Goal: Communication & Community: Answer question/provide support

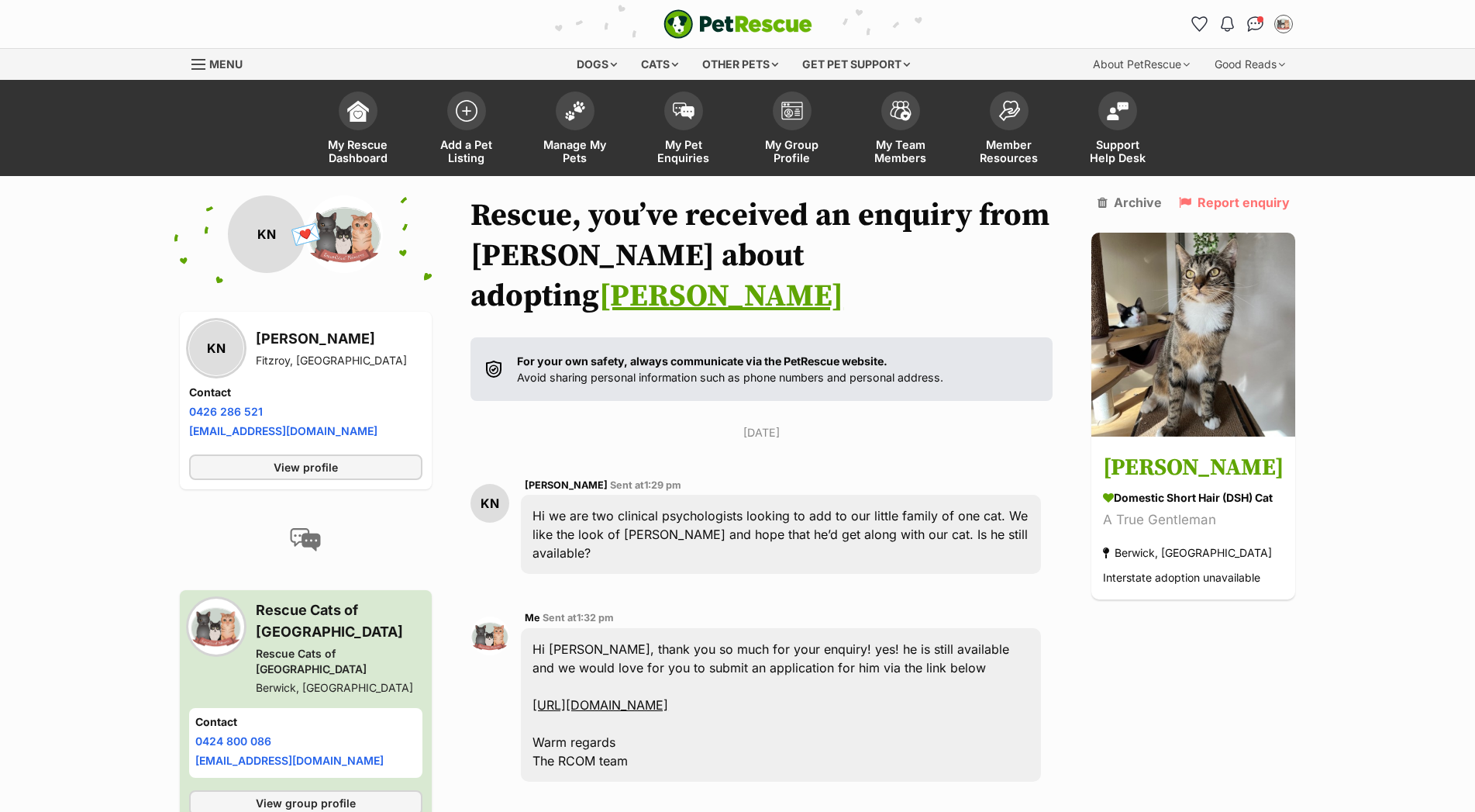
scroll to position [791, 0]
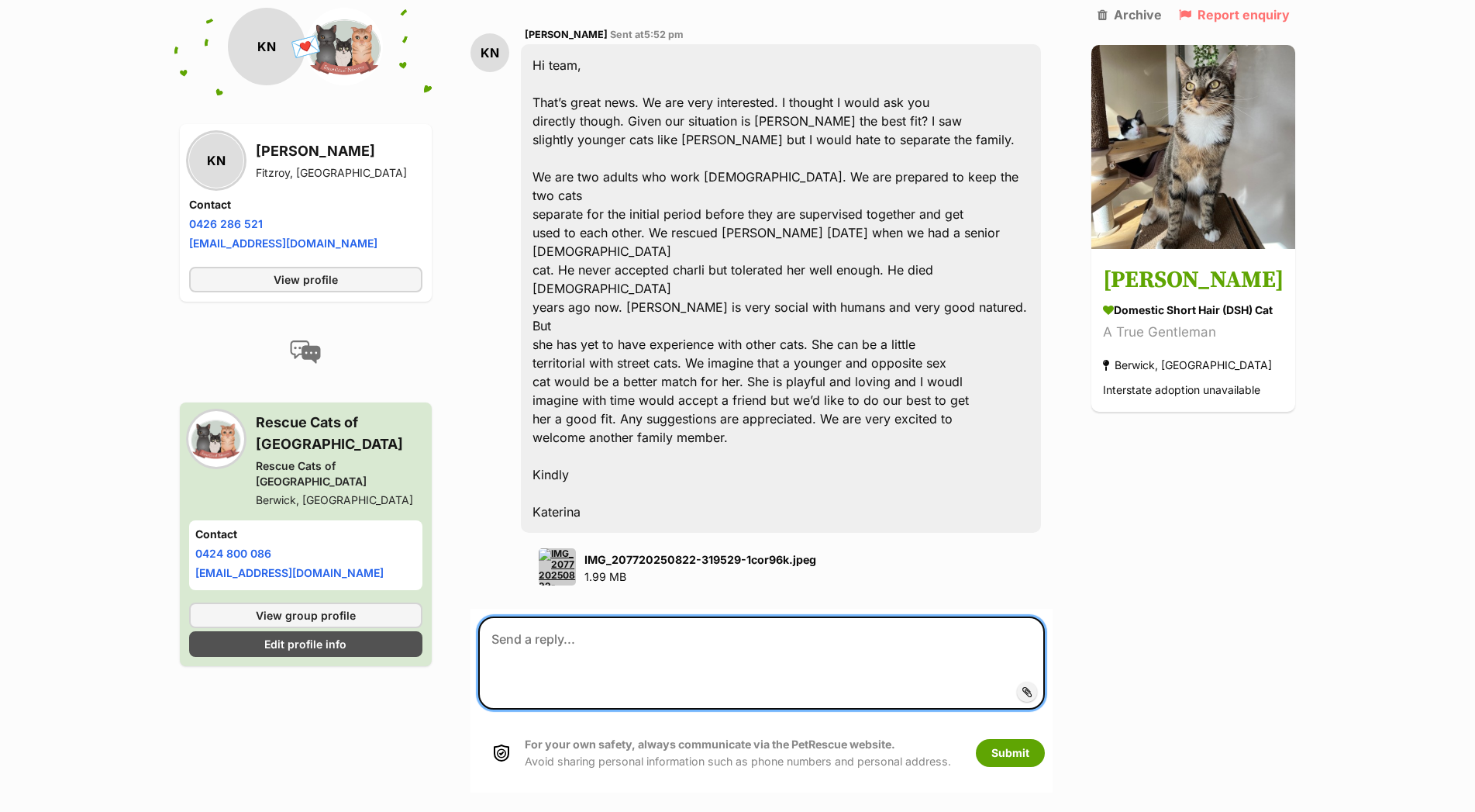
click at [554, 616] on textarea at bounding box center [762, 663] width 567 height 93
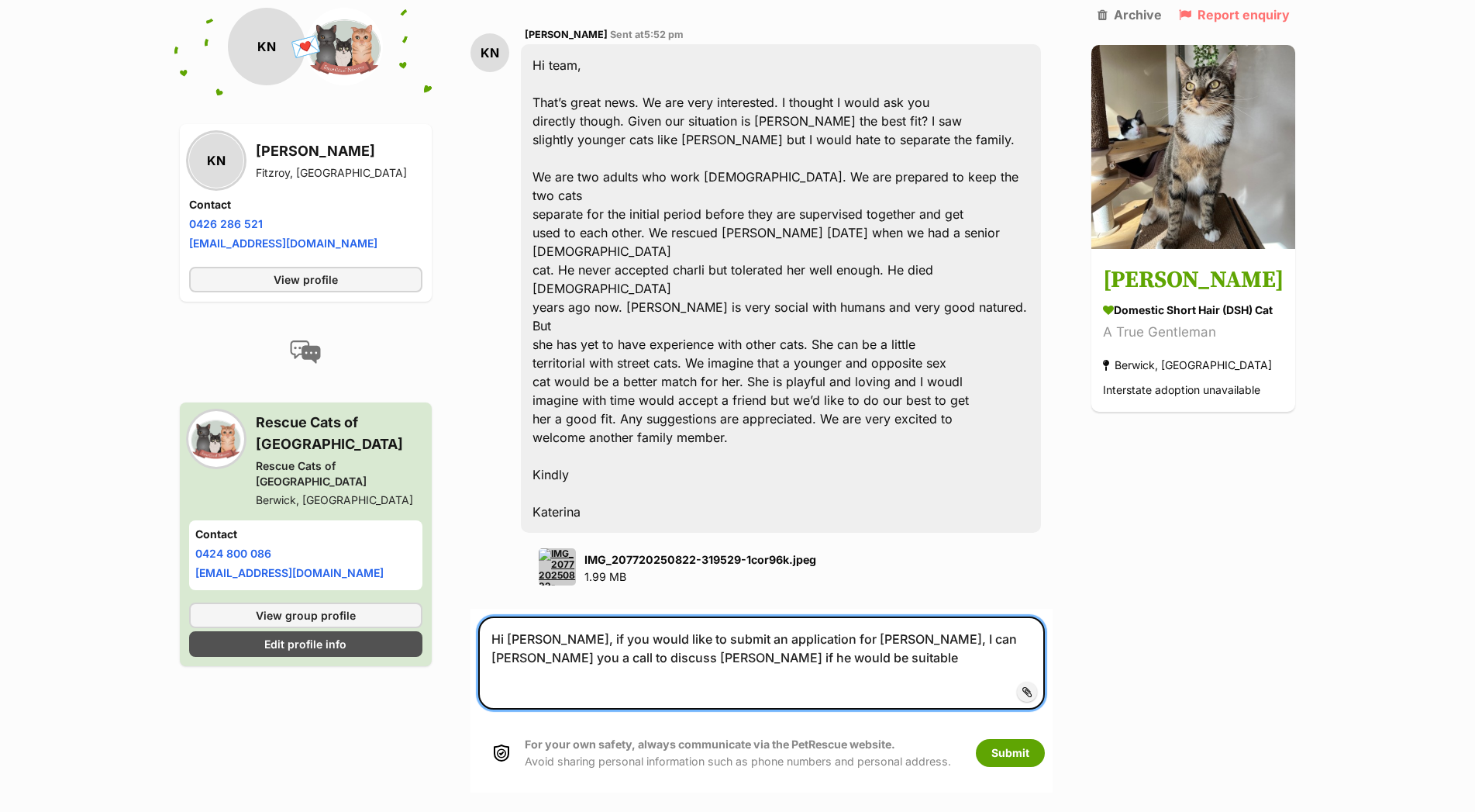
click at [669, 616] on textarea "Hi [PERSON_NAME], if you would like to submit an application for [PERSON_NAME],…" at bounding box center [762, 663] width 567 height 93
click at [789, 616] on textarea "Hi [PERSON_NAME], if you would like to submit an application for [PERSON_NAME],…" at bounding box center [762, 663] width 567 height 93
click at [553, 616] on textarea "Hi [PERSON_NAME], if you would like to submit an application for [PERSON_NAME],…" at bounding box center [762, 663] width 567 height 93
drag, startPoint x: 551, startPoint y: 561, endPoint x: 570, endPoint y: 557, distance: 19.4
click at [552, 616] on textarea "Hi [PERSON_NAME], if you would like to submit an application for [PERSON_NAME],…" at bounding box center [762, 663] width 567 height 93
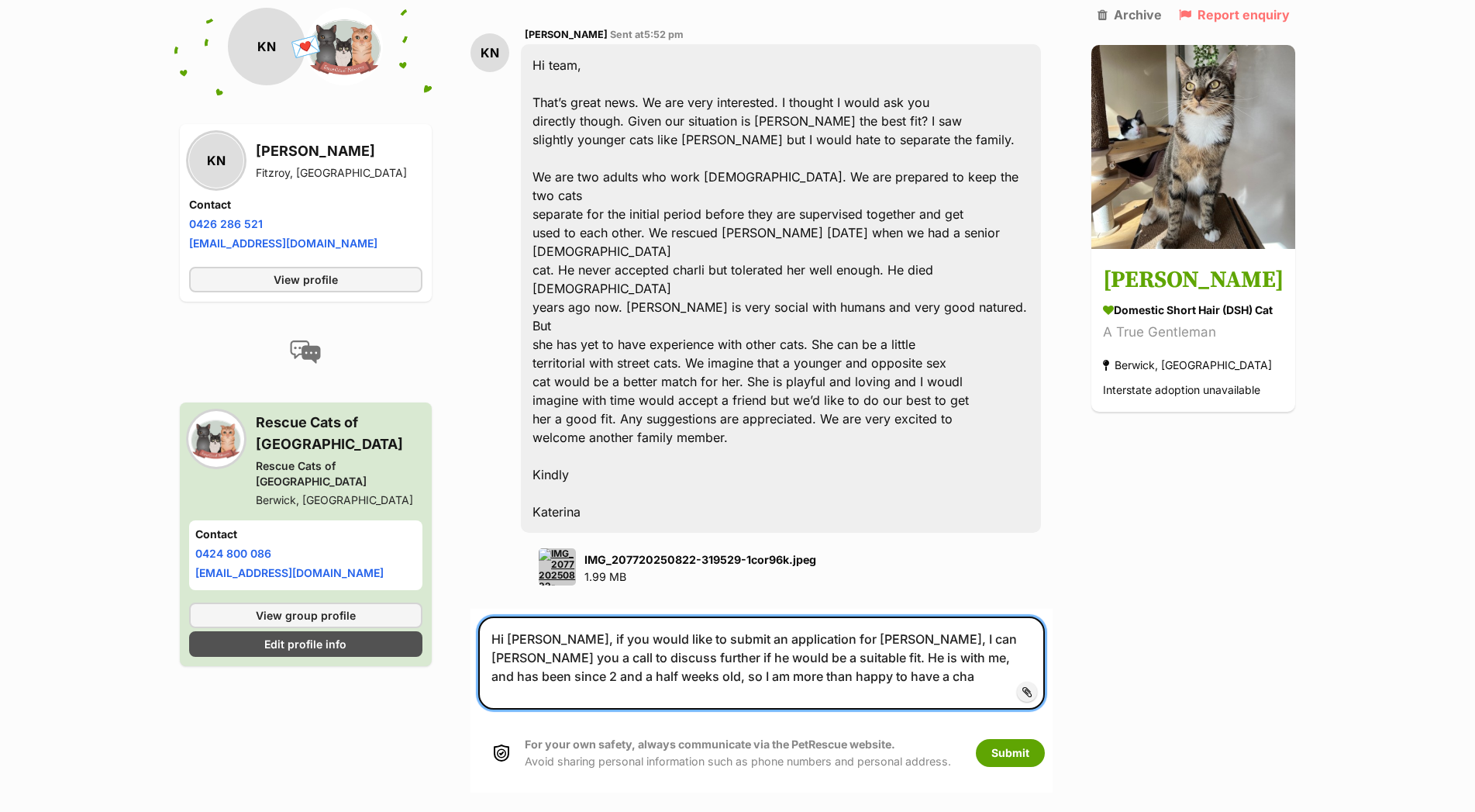
click at [927, 616] on textarea "Hi [PERSON_NAME], if you would like to submit an application for [PERSON_NAME],…" at bounding box center [762, 663] width 567 height 93
click at [931, 616] on textarea "Hi Katerina, if you would like to submit an application for Bramble, I can gove…" at bounding box center [762, 663] width 567 height 93
click at [786, 616] on textarea "Hi Katerina, if you would like to submit an application for Bramble, I can give…" at bounding box center [762, 663] width 567 height 93
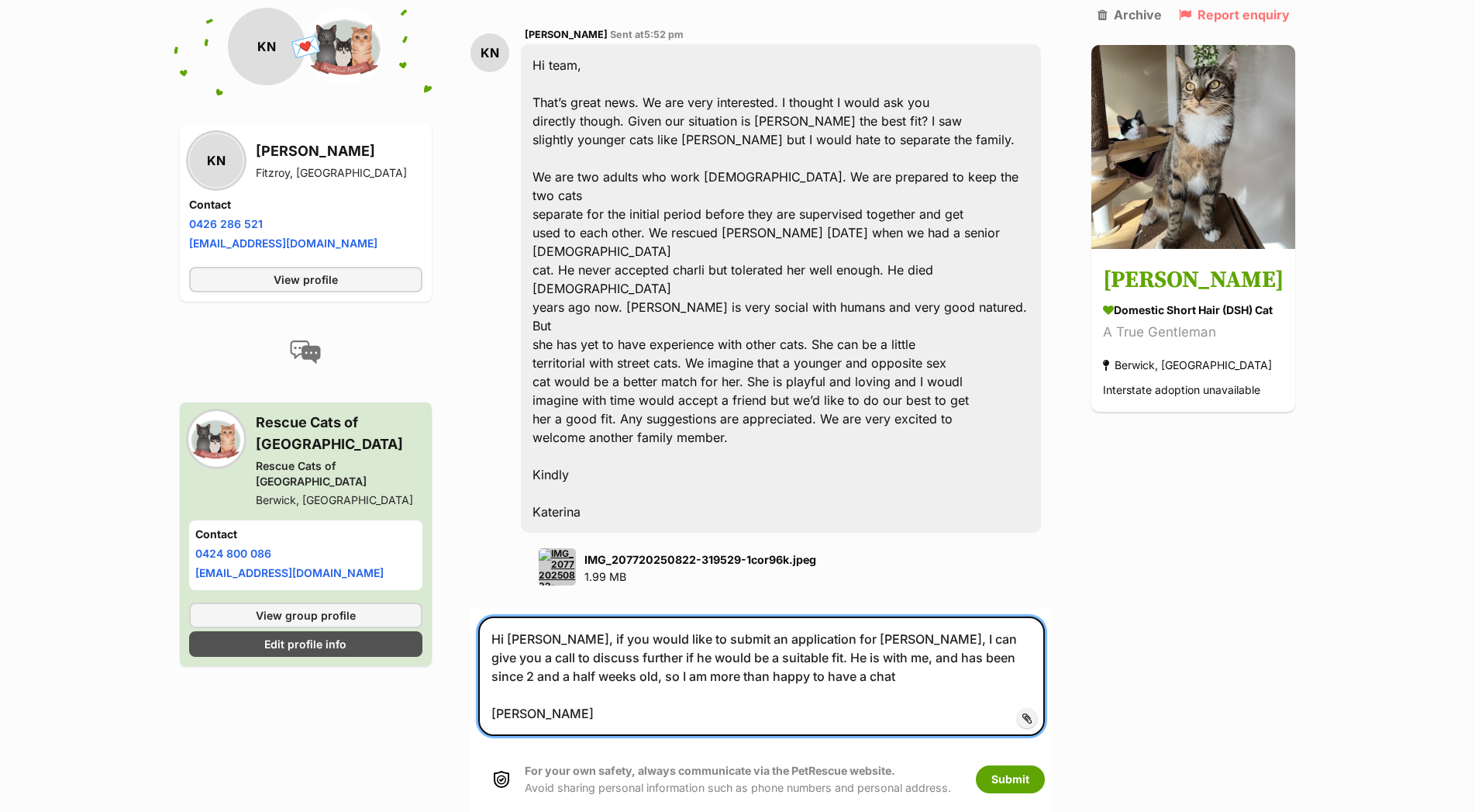
click at [790, 616] on textarea "Hi Katerina, if you would like to submit an application for Bramble, I can give…" at bounding box center [762, 676] width 567 height 119
click at [859, 616] on textarea "Hi Katerina, if you would like to submit an application for Bramble, I can give…" at bounding box center [762, 676] width 567 height 119
type textarea "Hi [PERSON_NAME], if you would like to submit an application for [PERSON_NAME],…"
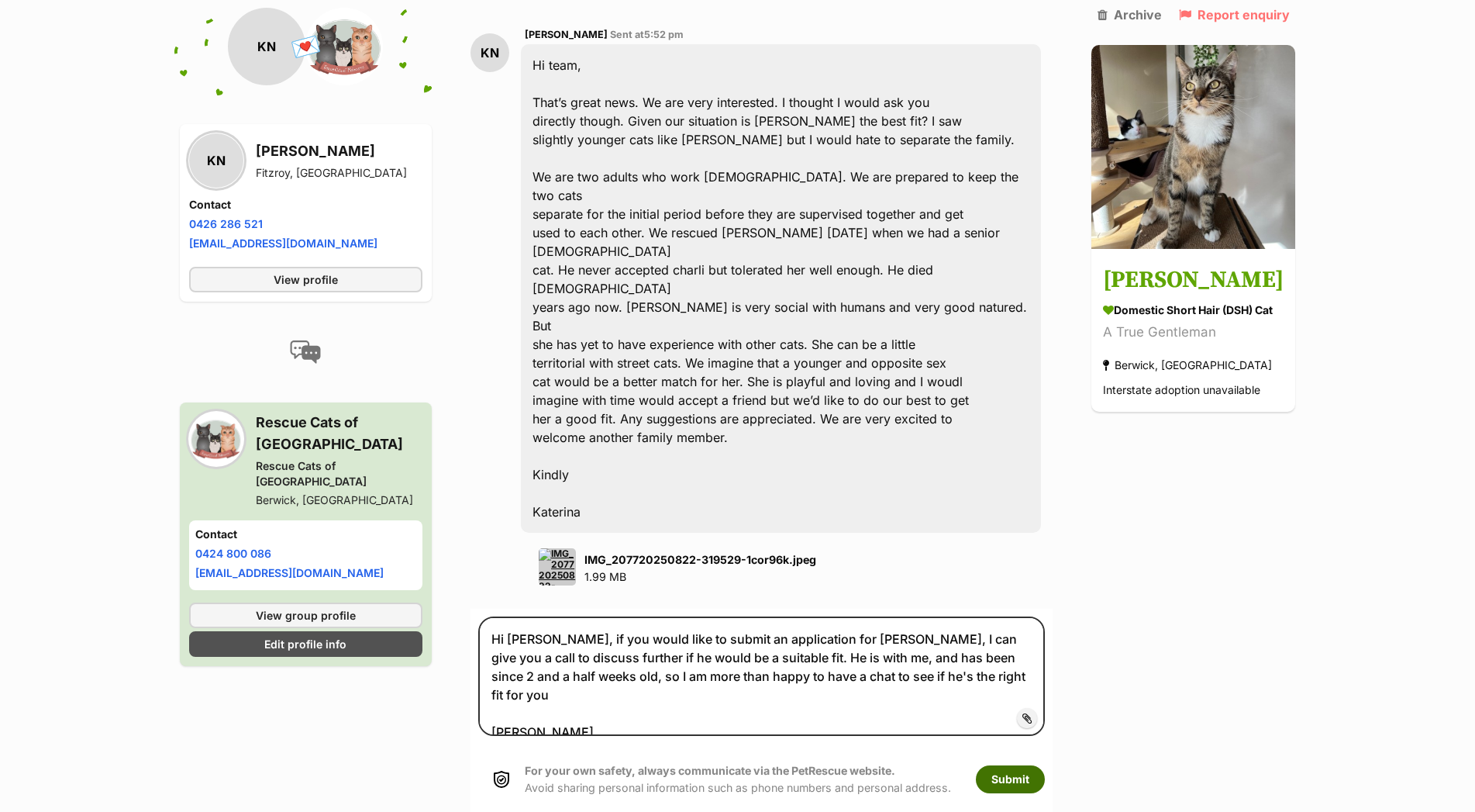
click at [1020, 765] on button "Submit" at bounding box center [1010, 779] width 69 height 28
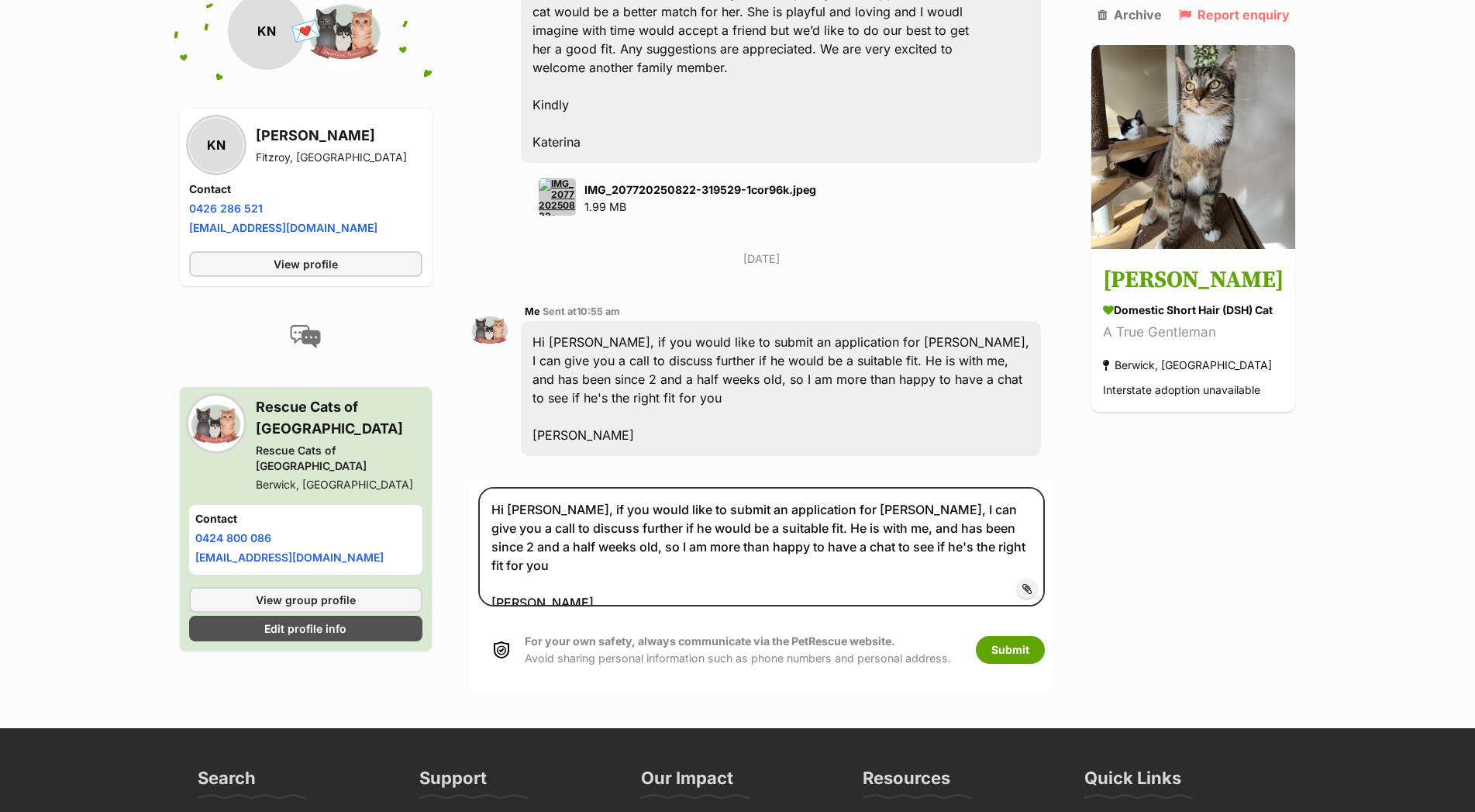
scroll to position [1186, 0]
